Goal: Task Accomplishment & Management: Use online tool/utility

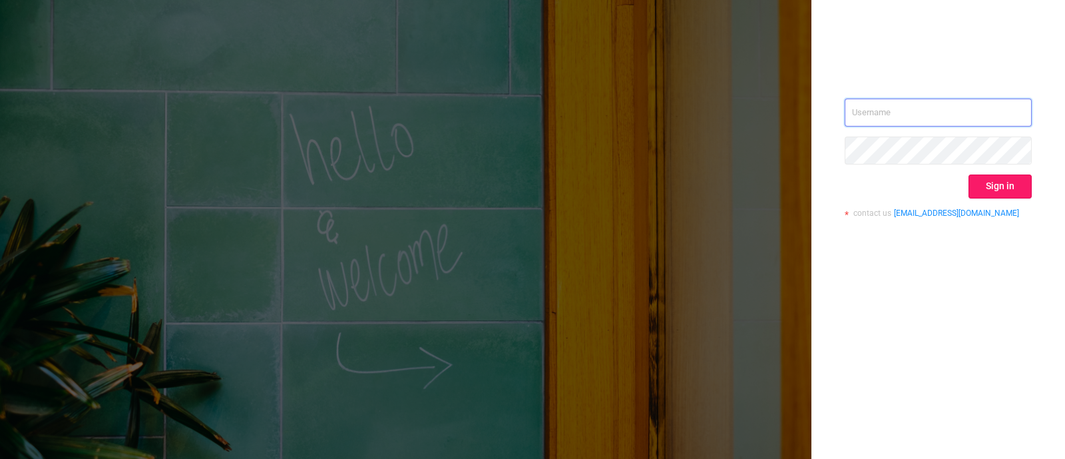
type input "[PERSON_NAME][EMAIL_ADDRESS][DOMAIN_NAME]"
click at [1004, 188] on button "Sign in" at bounding box center [1000, 186] width 63 height 24
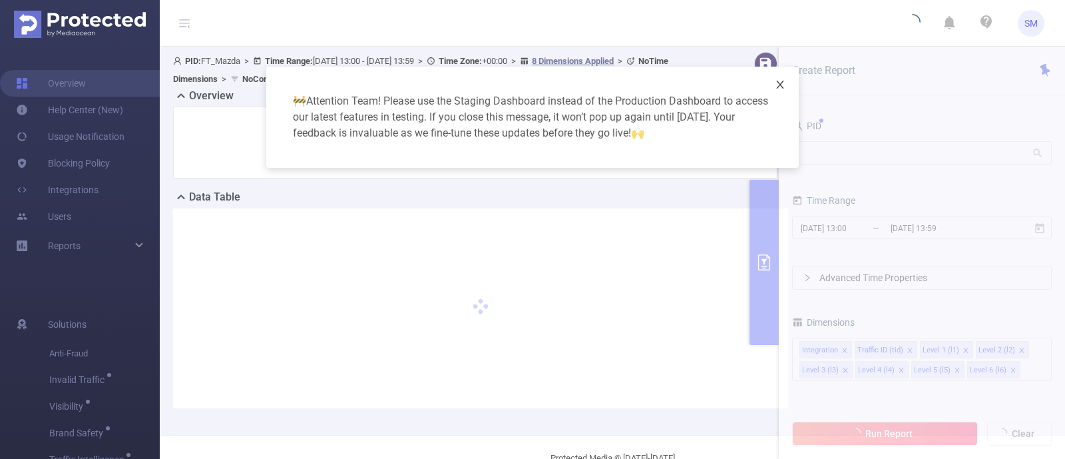
click at [781, 82] on icon "icon: close" at bounding box center [780, 84] width 11 height 11
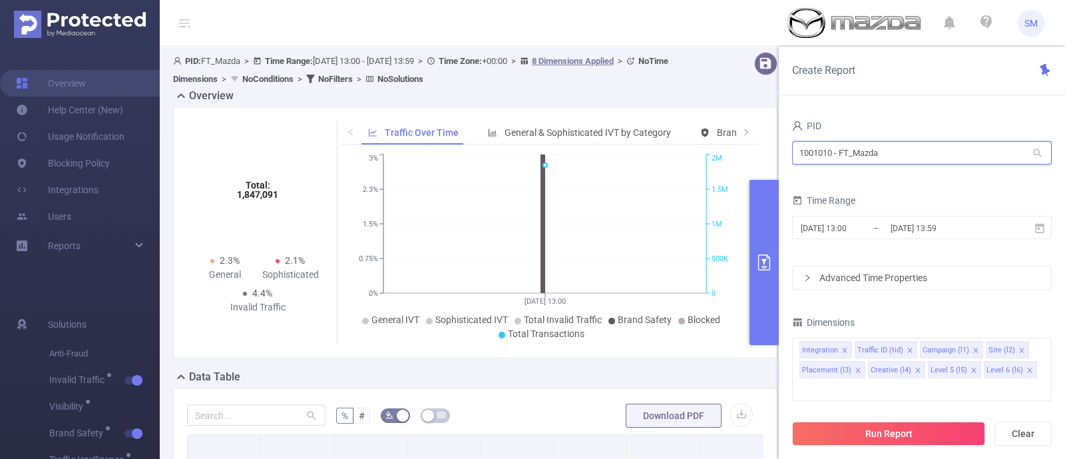
drag, startPoint x: 884, startPoint y: 157, endPoint x: 748, endPoint y: 141, distance: 137.4
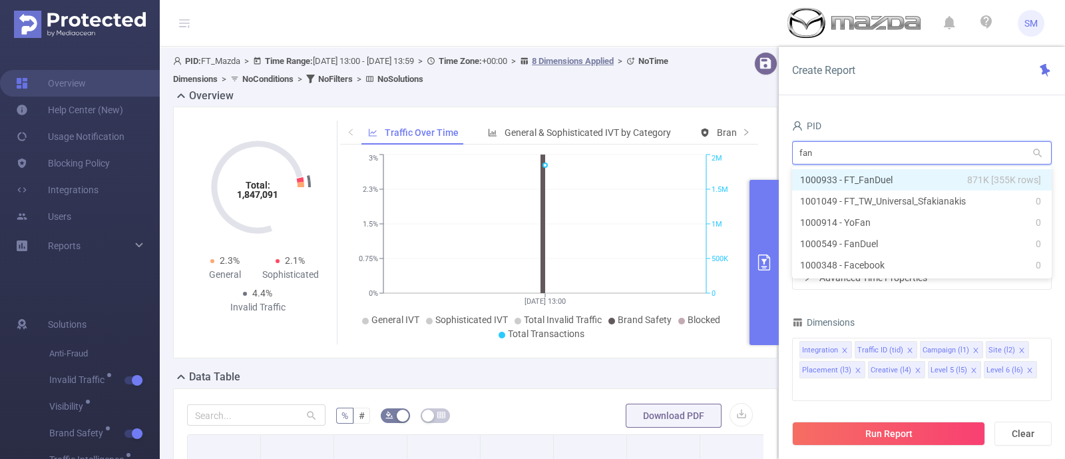
type input "fand"
click at [852, 177] on li "1000933 - FT_FanDuel 871K [355K rows]" at bounding box center [922, 179] width 260 height 21
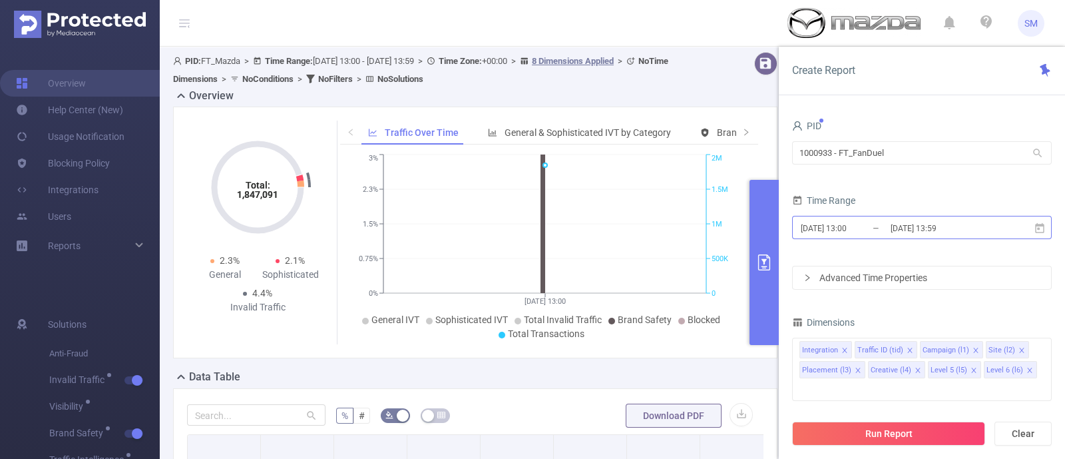
click at [859, 232] on input "[DATE] 13:00" at bounding box center [854, 228] width 108 height 18
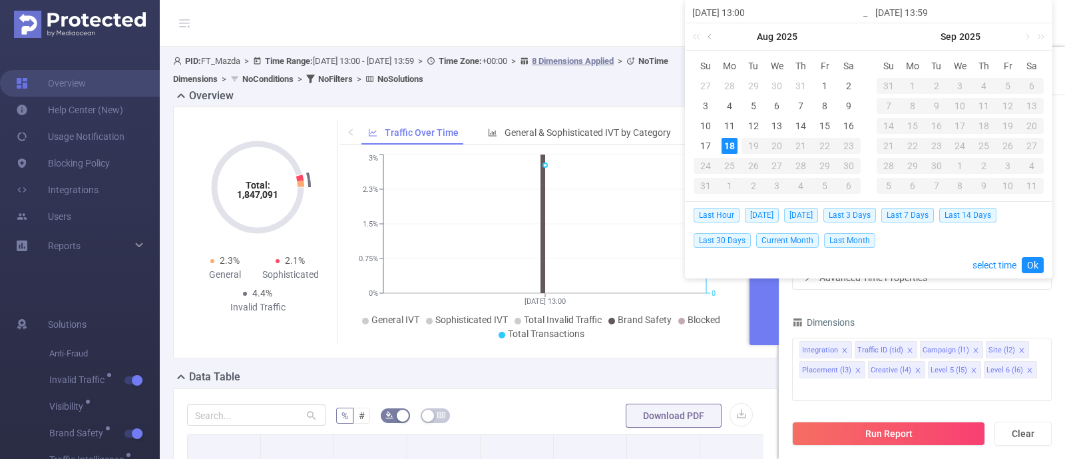
click at [709, 38] on link at bounding box center [711, 36] width 12 height 27
click at [758, 145] on div "22" at bounding box center [754, 146] width 16 height 16
click at [890, 37] on link at bounding box center [894, 36] width 12 height 27
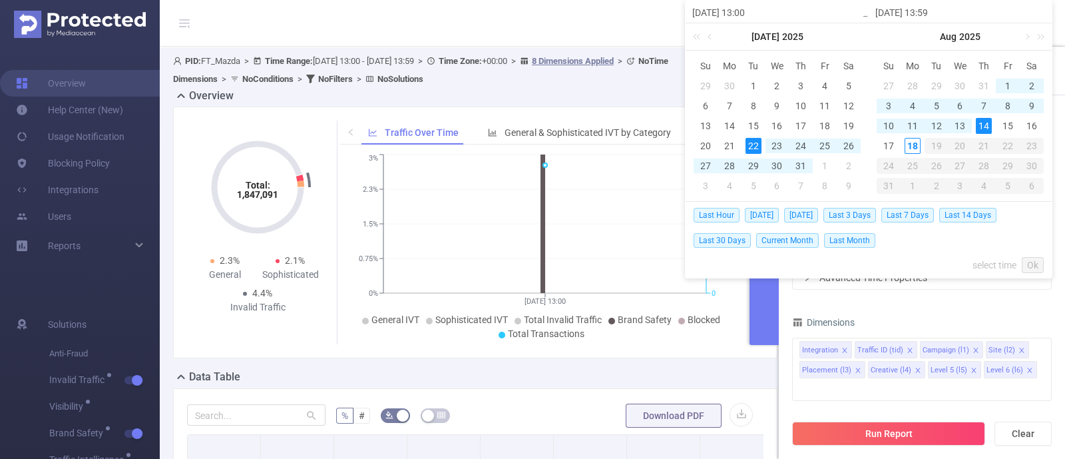
click at [985, 123] on div "14" at bounding box center [984, 126] width 16 height 16
type input "[DATE] 13:00"
type input "[DATE] 13:59"
type input "[DATE] 13:00"
type input "[DATE] 13:59"
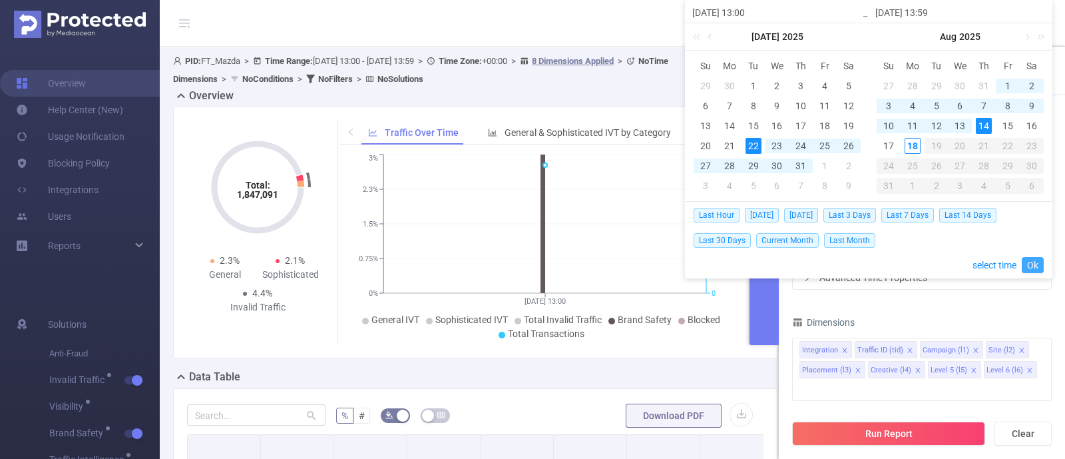
click at [1035, 264] on link "Ok" at bounding box center [1033, 265] width 22 height 16
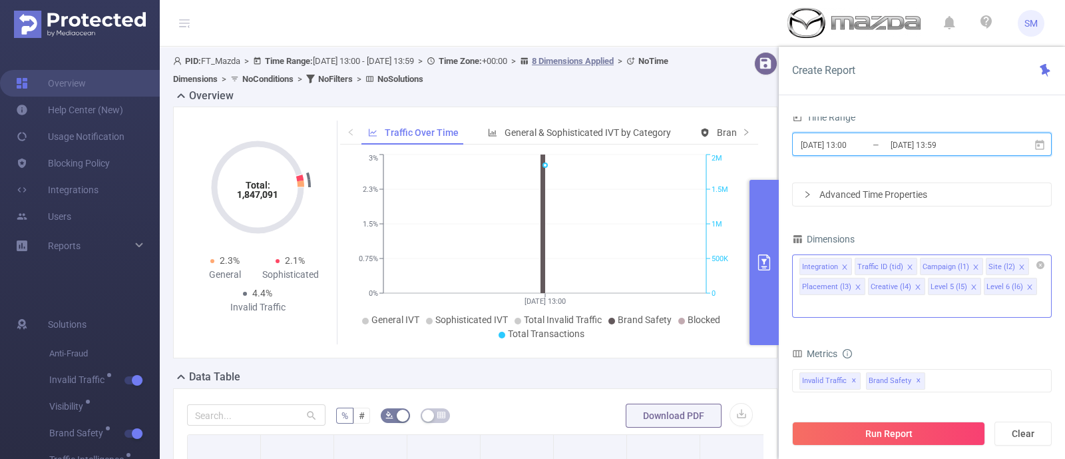
click at [1027, 284] on icon "icon: close" at bounding box center [1030, 287] width 7 height 7
click at [972, 286] on icon "icon: close" at bounding box center [974, 286] width 5 height 5
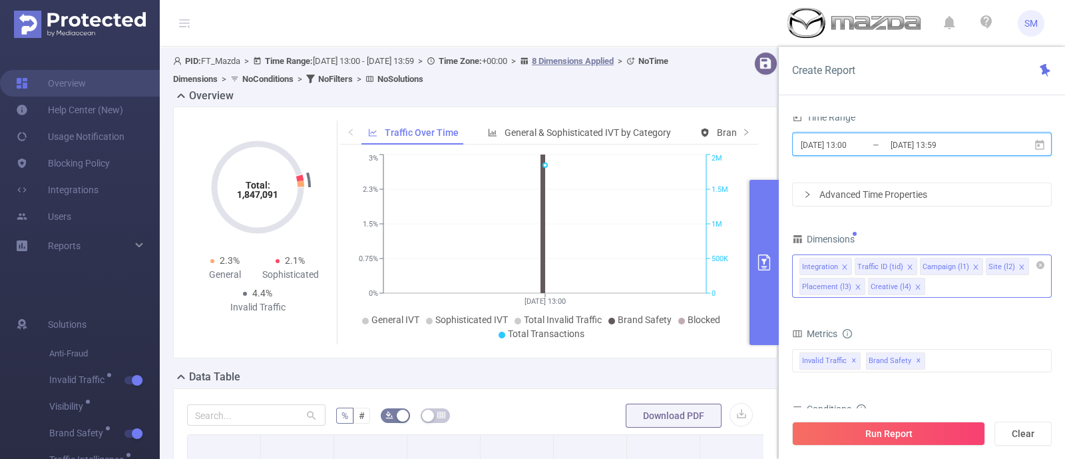
click at [917, 287] on icon "icon: close" at bounding box center [918, 287] width 7 height 7
click at [857, 285] on icon "icon: close" at bounding box center [858, 287] width 7 height 7
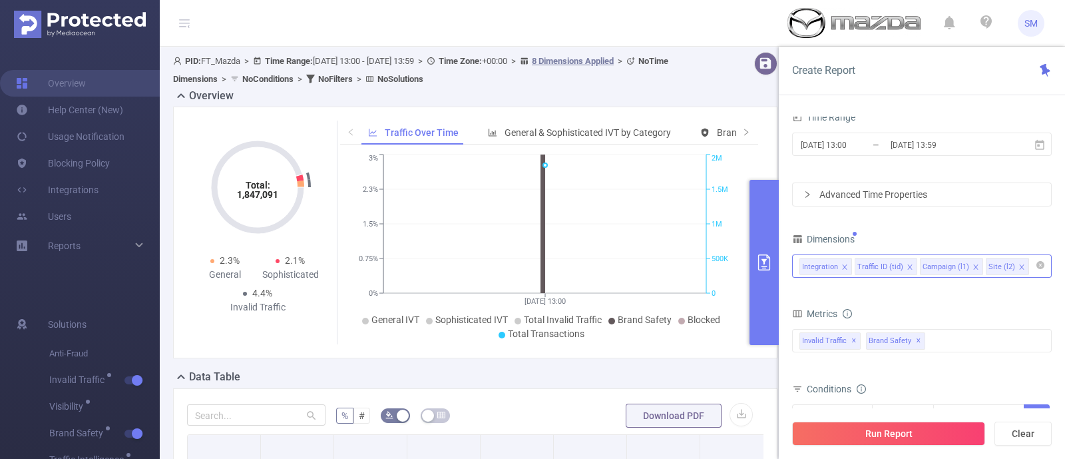
click at [984, 290] on form "Dimensions Integration Traffic ID (tid) Campaign (l1) Site (l2) Metrics Total G…" at bounding box center [922, 378] width 260 height 296
click at [844, 261] on span at bounding box center [845, 267] width 7 height 15
click at [954, 441] on button "Run Report" at bounding box center [888, 434] width 193 height 24
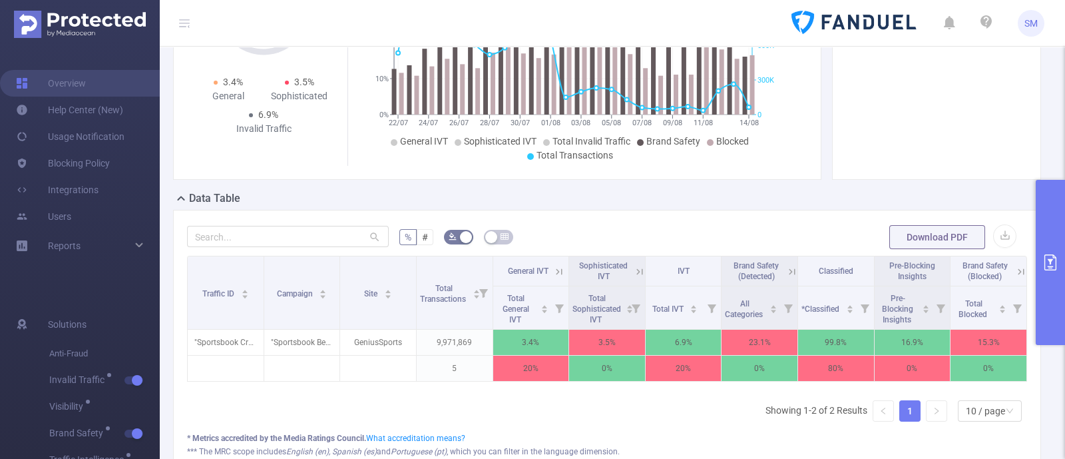
scroll to position [83, 0]
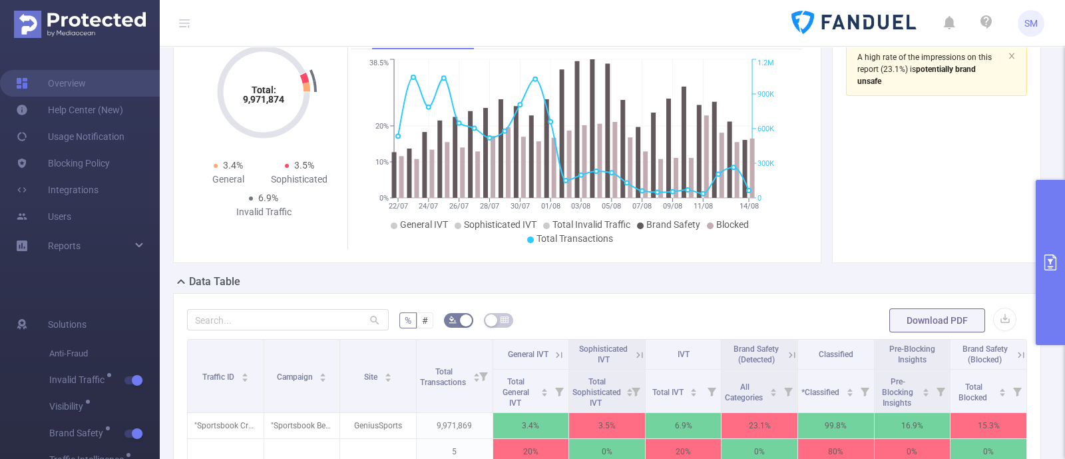
click at [1045, 258] on icon "primary" at bounding box center [1051, 262] width 12 height 16
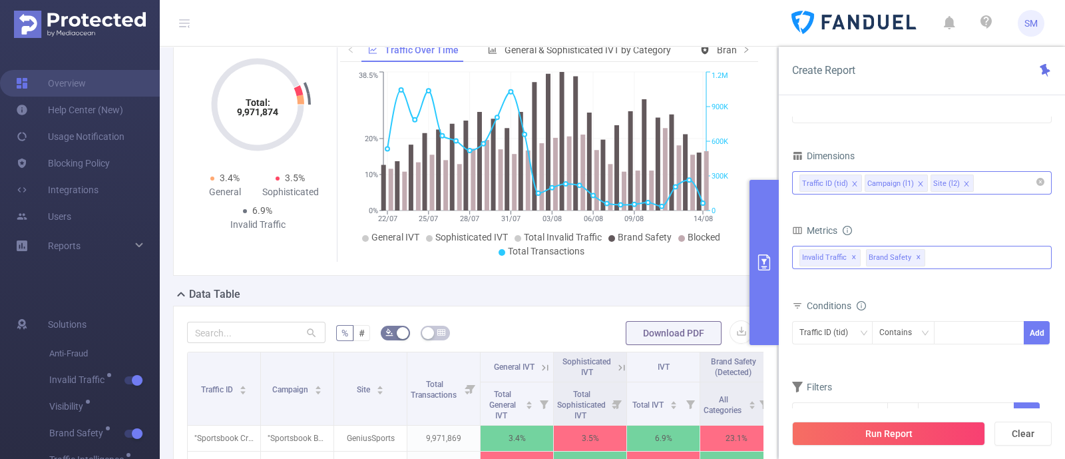
click at [916, 254] on span "✕" at bounding box center [918, 258] width 5 height 16
click at [852, 255] on span "✕" at bounding box center [854, 258] width 5 height 16
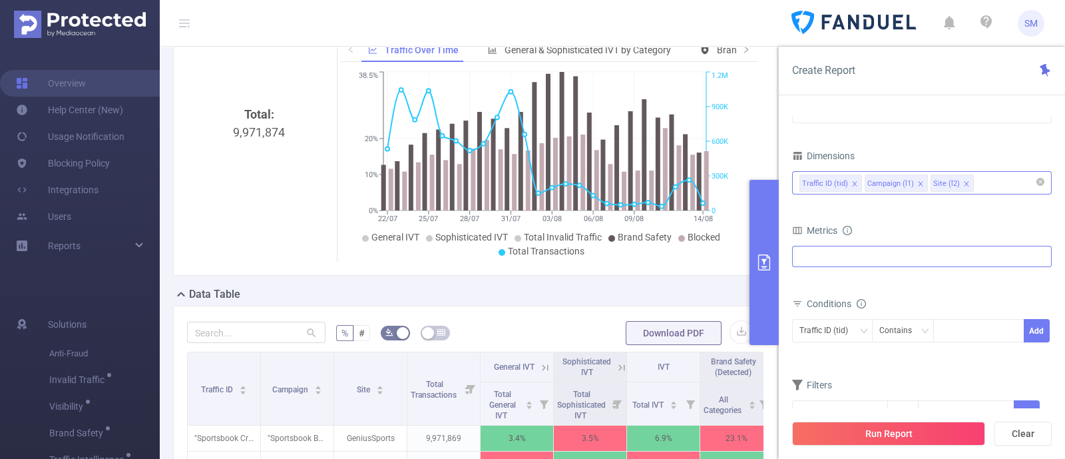
click at [890, 259] on div at bounding box center [922, 256] width 260 height 21
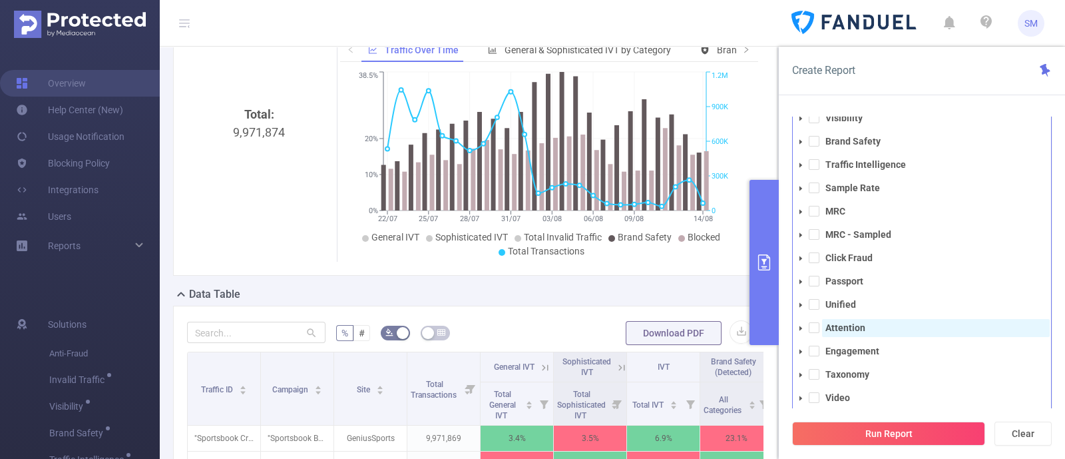
click at [855, 322] on strong "Attention" at bounding box center [846, 327] width 40 height 11
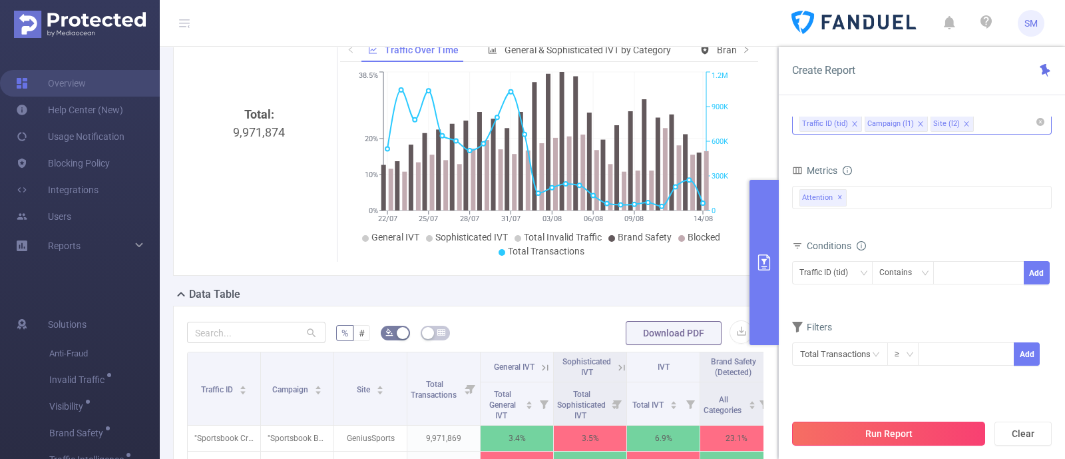
click at [922, 444] on button "Run Report" at bounding box center [888, 434] width 193 height 24
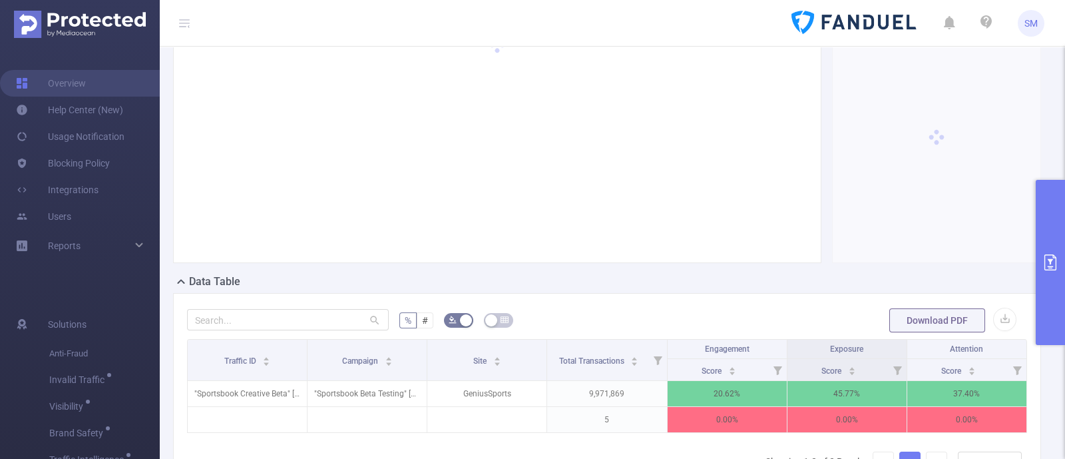
scroll to position [166, 0]
